Goal: Transaction & Acquisition: Purchase product/service

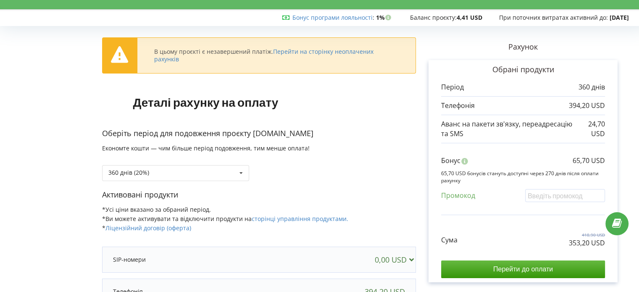
scroll to position [42, 0]
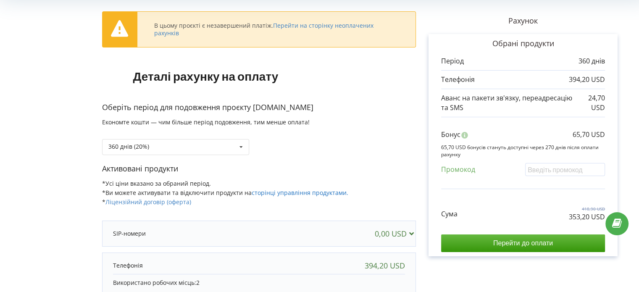
click at [280, 191] on link "сторінці управління продуктами." at bounding box center [299, 193] width 97 height 8
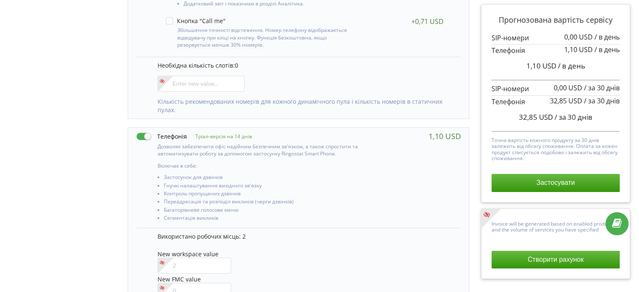
scroll to position [424, 0]
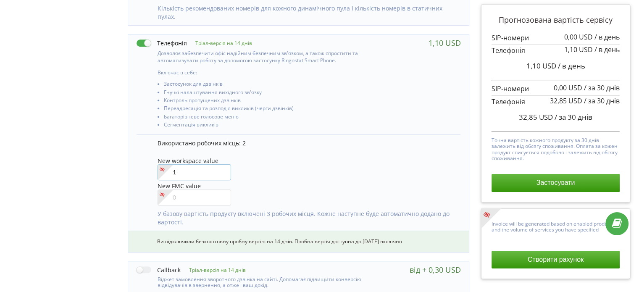
click at [222, 169] on input"] "1" at bounding box center [193, 172] width 73 height 16
click at [222, 169] on input"] "2" at bounding box center [193, 172] width 73 height 16
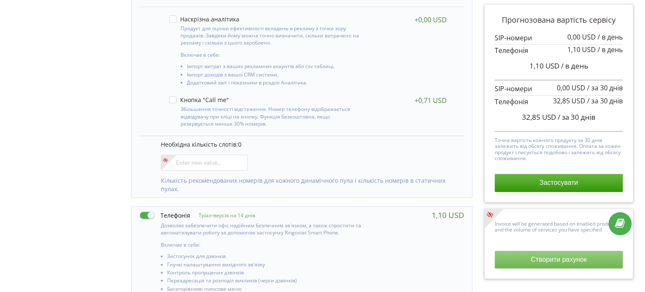
scroll to position [406, 0]
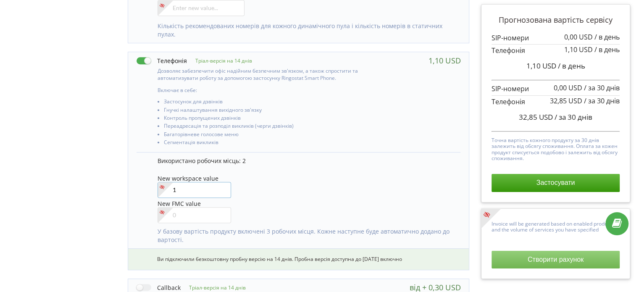
type input"] "1"
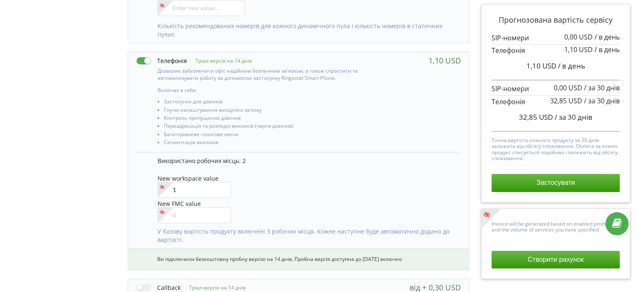
click at [550, 262] on button "Створити рахунок" at bounding box center [555, 260] width 128 height 18
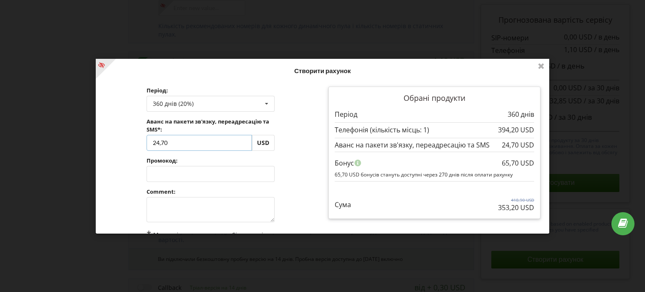
drag, startPoint x: 196, startPoint y: 145, endPoint x: 144, endPoint y: 145, distance: 52.1
click at [144, 145] on div "Період: 360 днів (20%) Поповнити баланс без подовження 30 днів" at bounding box center [211, 191] width 140 height 220
type input "0"
click at [301, 161] on div "Обробка... Створити рахунок Період: 360 днів (20%) Поповнити баланс без подовже…" at bounding box center [322, 146] width 453 height 175
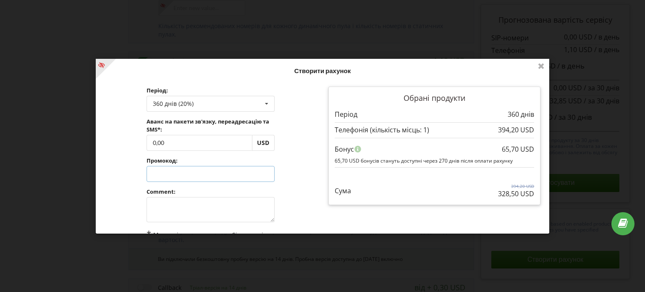
click at [187, 173] on input "text" at bounding box center [211, 173] width 128 height 16
paste input "SFJY-ECMB"
type input "SFJY-ECMB"
click at [305, 177] on div "Обробка... Створити рахунок Період: 360 днів (20%) Поповнити баланс без подовже…" at bounding box center [322, 146] width 453 height 175
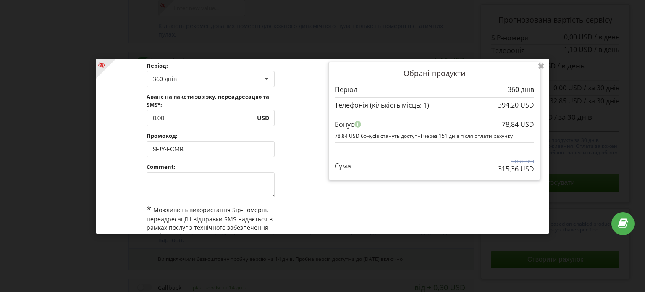
scroll to position [70, 0]
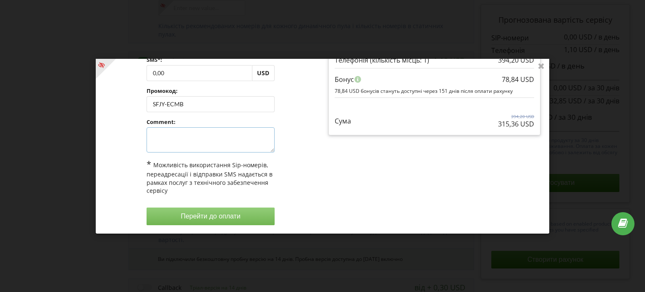
click at [175, 134] on textarea at bounding box center [211, 139] width 128 height 25
type textarea "1"
click at [222, 220] on button "Перейти до оплати" at bounding box center [211, 216] width 128 height 18
